Goal: Task Accomplishment & Management: Use online tool/utility

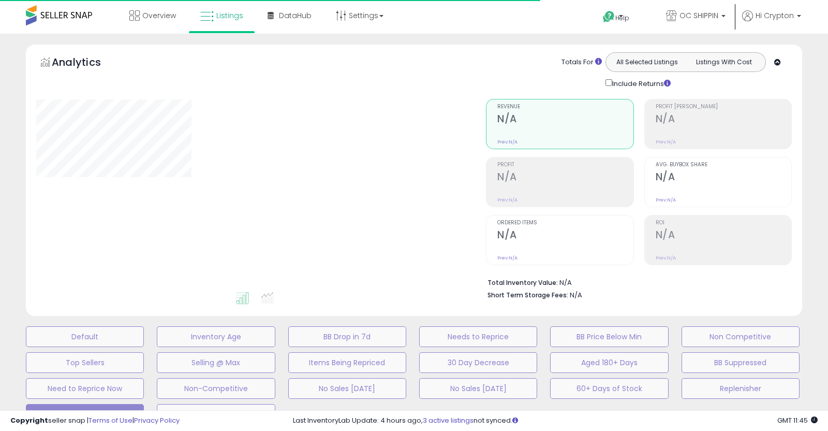
click at [0, 259] on div "**********" at bounding box center [414, 360] width 828 height 652
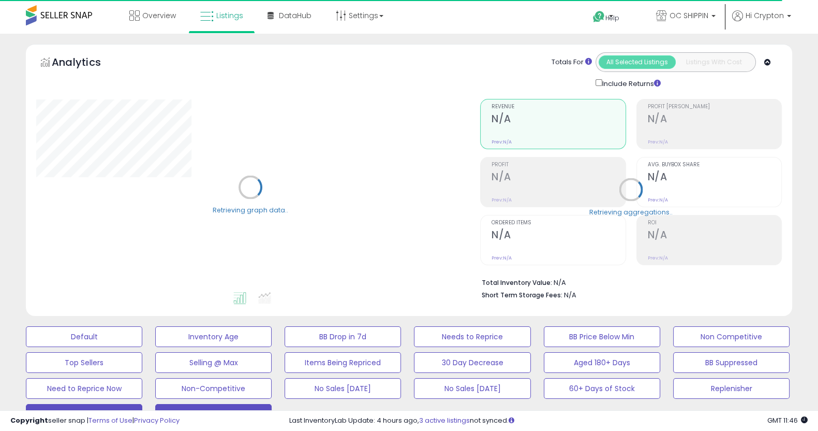
click at [179, 408] on button "REVENUE DASHBOARD" at bounding box center [213, 414] width 116 height 21
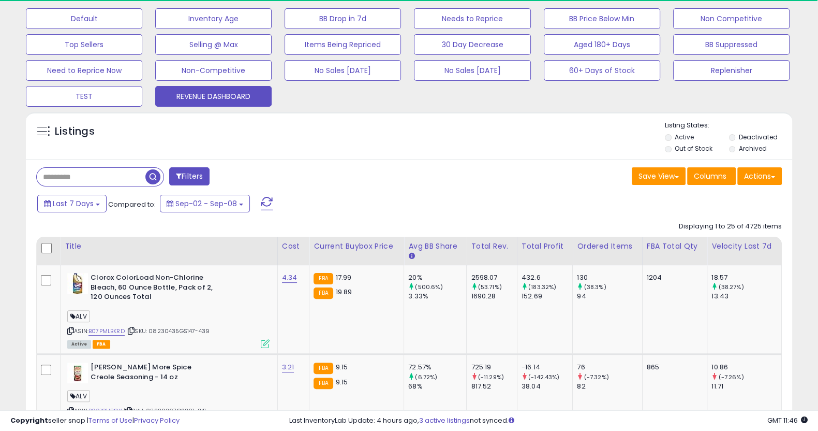
scroll to position [212, 443]
click at [85, 208] on span "Last 7 Days" at bounding box center [73, 203] width 41 height 10
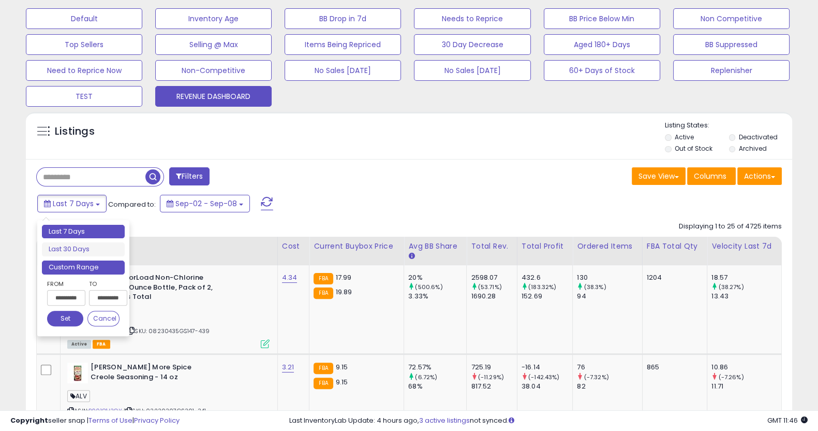
click at [91, 269] on li "Custom Range" at bounding box center [83, 267] width 83 height 14
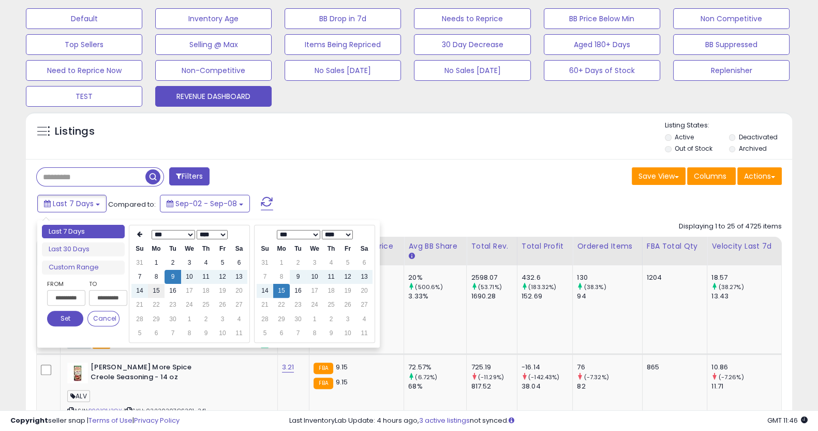
type input "**********"
click at [160, 293] on td "15" at bounding box center [156, 291] width 17 height 14
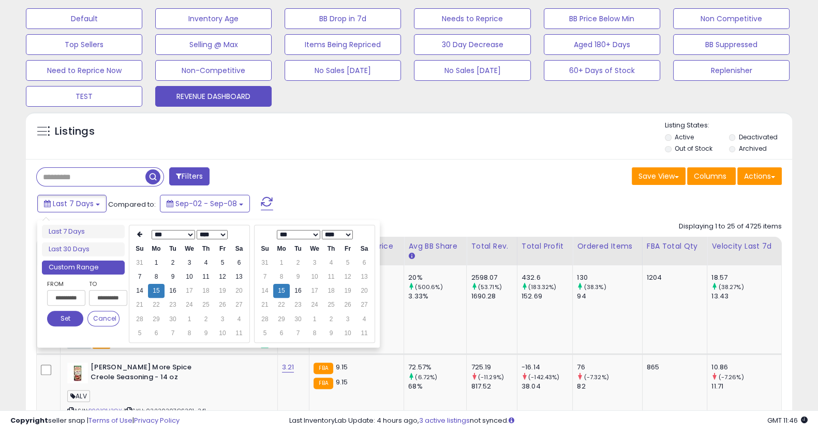
click at [67, 311] on button "Set" at bounding box center [65, 318] width 36 height 16
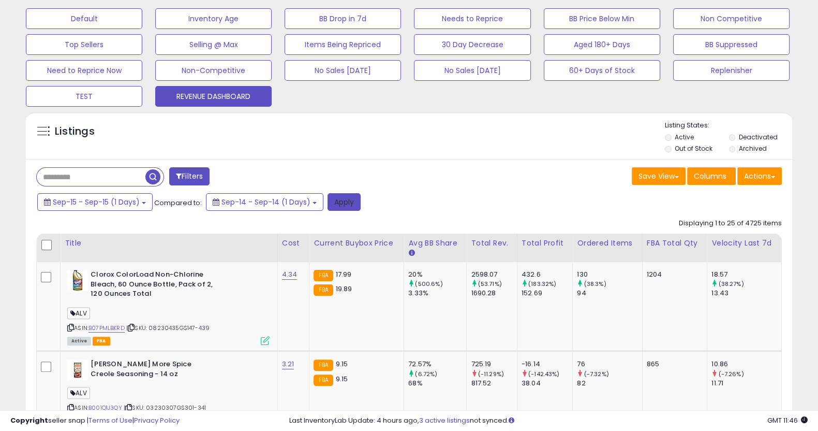
click at [349, 206] on button "Apply" at bounding box center [344, 202] width 33 height 18
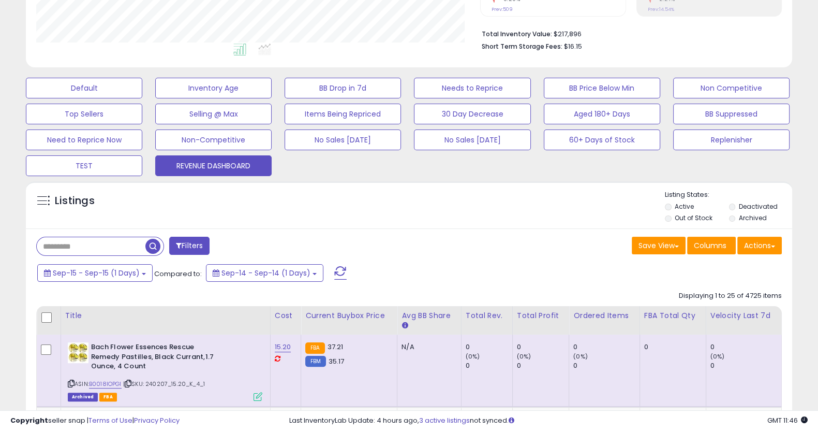
scroll to position [288, 0]
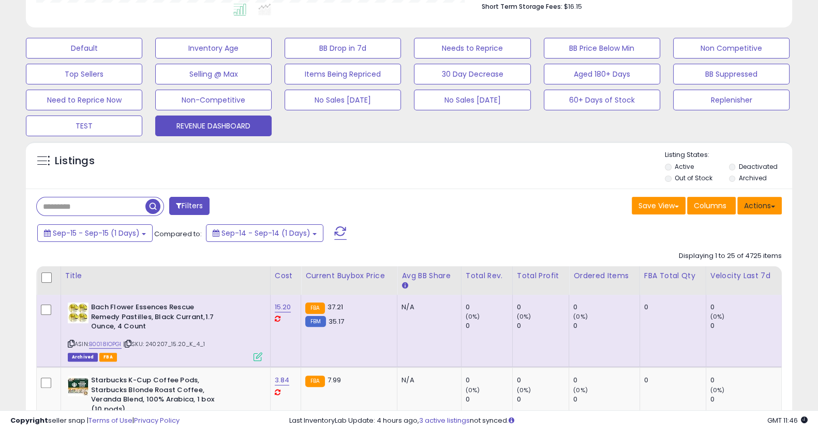
click at [755, 203] on button "Actions" at bounding box center [759, 206] width 45 height 18
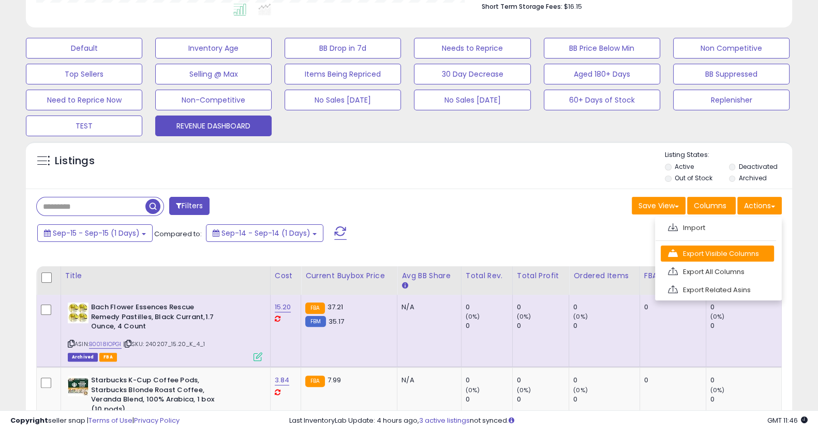
click at [736, 255] on link "Export Visible Columns" at bounding box center [717, 253] width 113 height 16
